Goal: Task Accomplishment & Management: Manage account settings

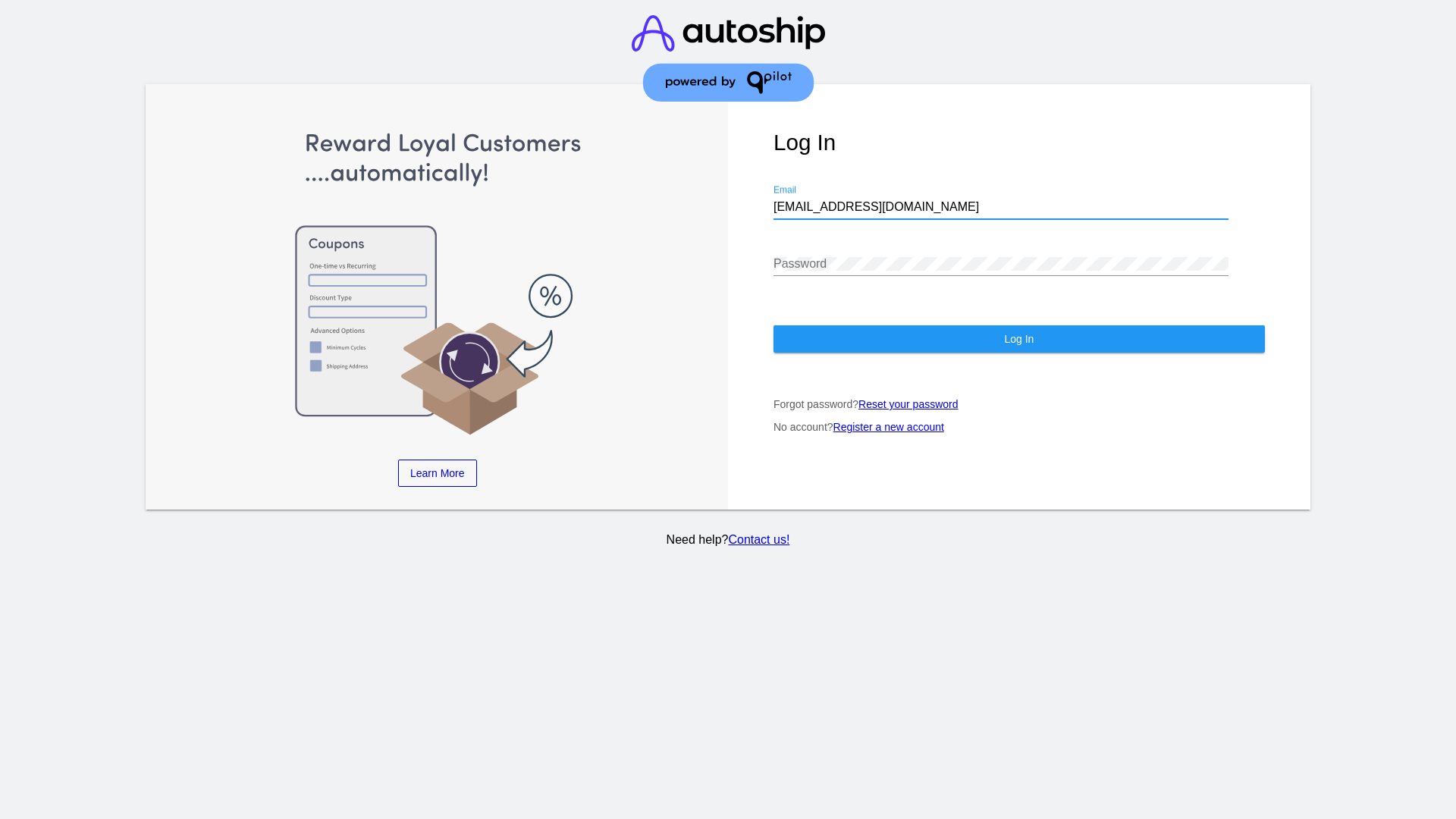
type input "[EMAIL_ADDRESS][DOMAIN_NAME]"
click at [1019, 339] on span "Log In" at bounding box center [1019, 338] width 30 height 12
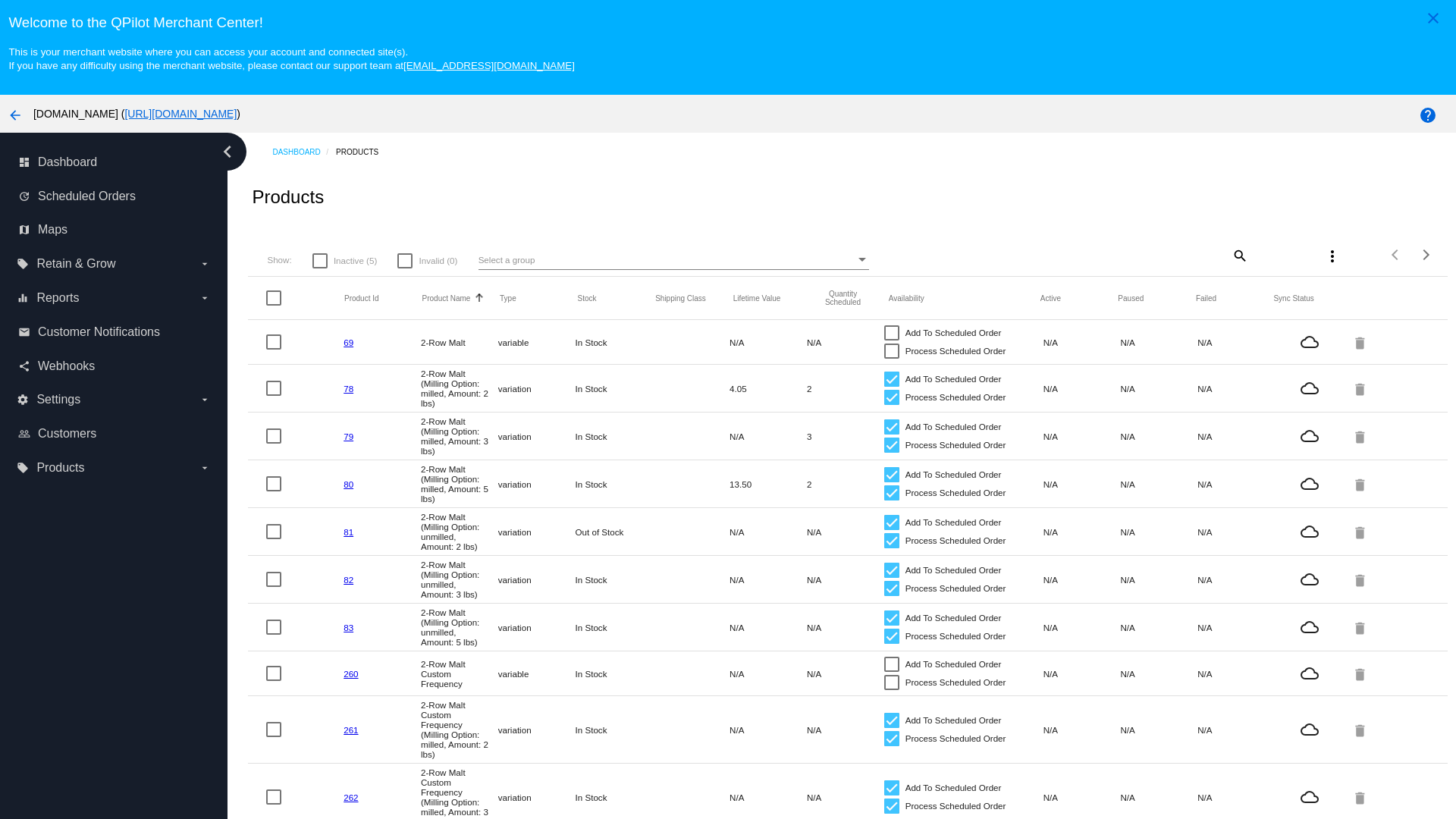
click at [345, 260] on span "Inactive (5)" at bounding box center [355, 261] width 44 height 19
click at [320, 269] on input "Inactive (5)" at bounding box center [320, 269] width 1 height 1
checkbox input "true"
click at [1238, 255] on mat-icon "search" at bounding box center [1239, 255] width 19 height 23
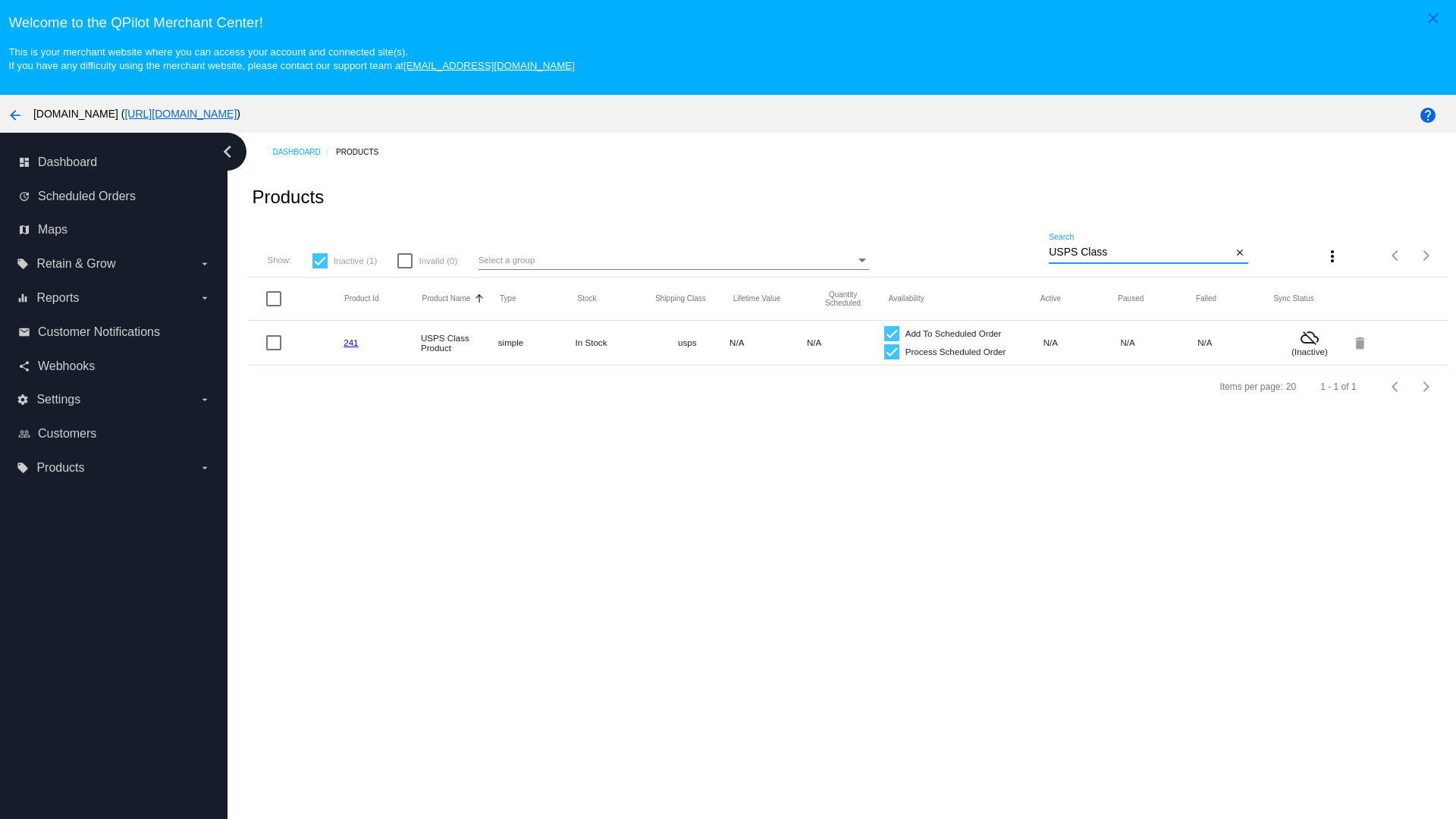
type input "Variable Enable"
